Goal: Task Accomplishment & Management: Manage account settings

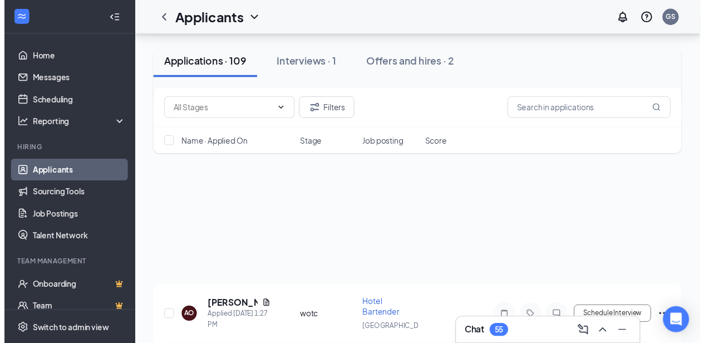
scroll to position [209, 0]
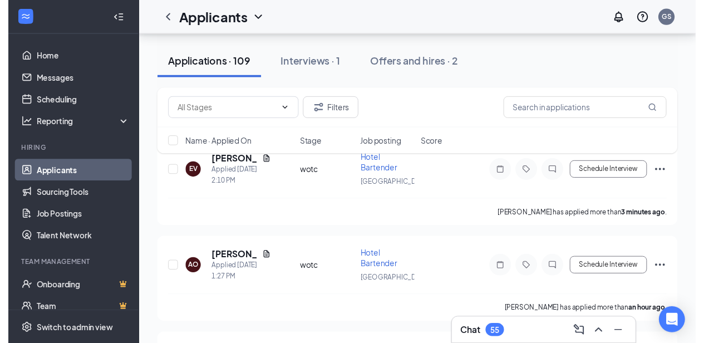
scroll to position [150, 0]
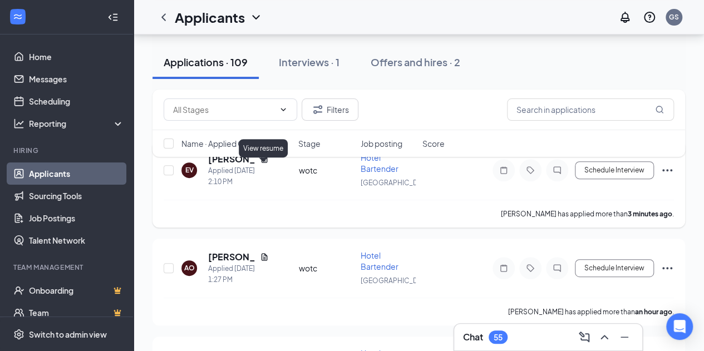
click at [263, 162] on icon "Document" at bounding box center [264, 158] width 6 height 7
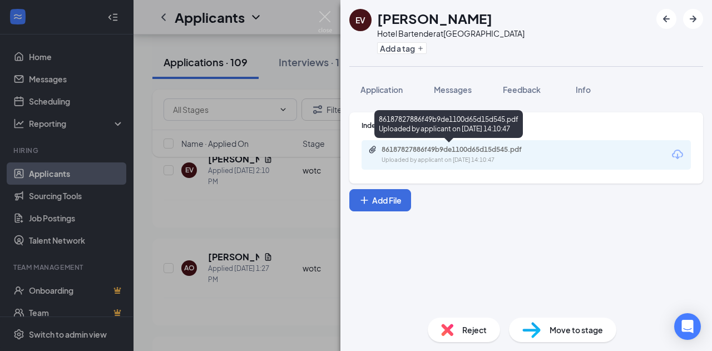
click at [431, 156] on div "Uploaded by applicant on Sep 15, 2025 at 14:10:47" at bounding box center [465, 160] width 167 height 9
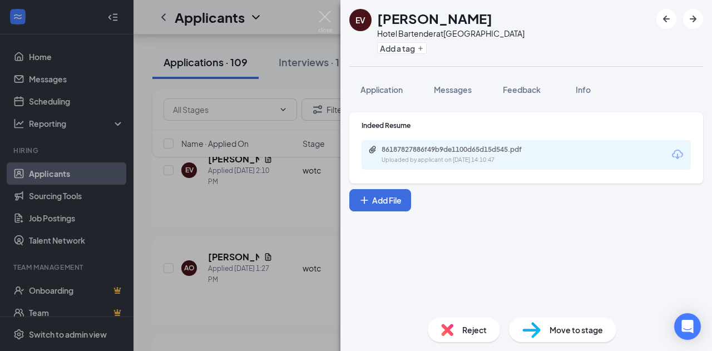
click at [299, 176] on div "EV Elijah Veith Hotel Bartender at Springfield Add a tag Application Messages F…" at bounding box center [356, 175] width 712 height 351
